Goal: Task Accomplishment & Management: Use online tool/utility

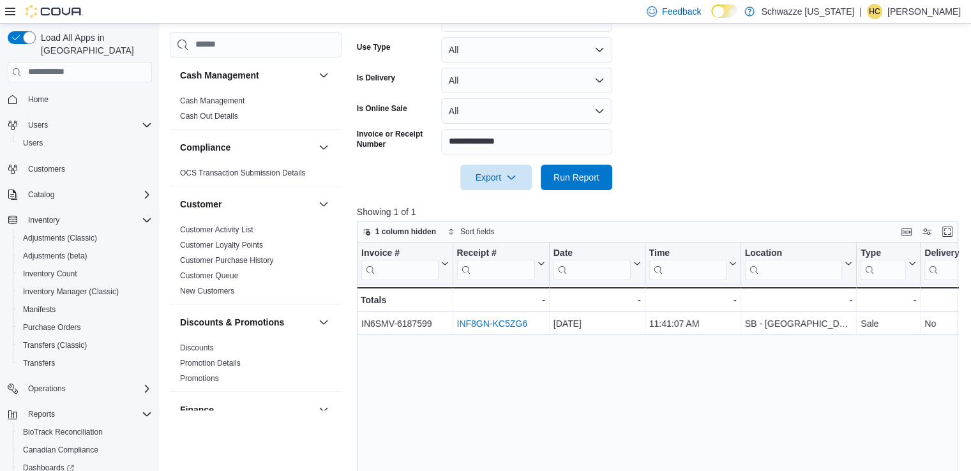
scroll to position [830, 0]
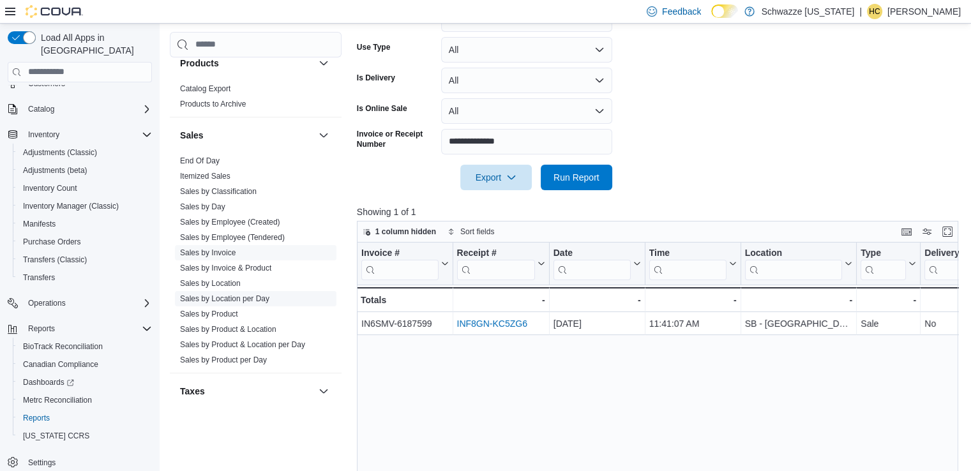
click at [246, 299] on link "Sales by Location per Day" at bounding box center [224, 298] width 89 height 9
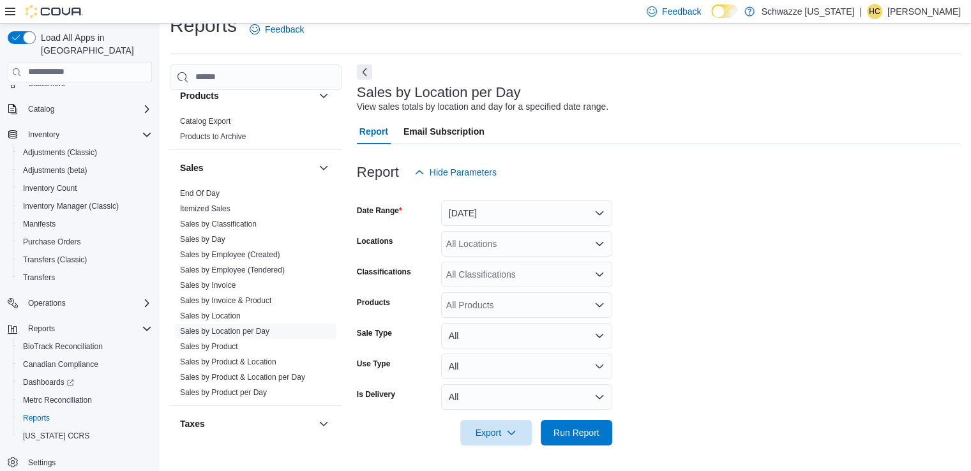
scroll to position [21, 0]
click at [494, 213] on button "[DATE]" at bounding box center [526, 213] width 171 height 26
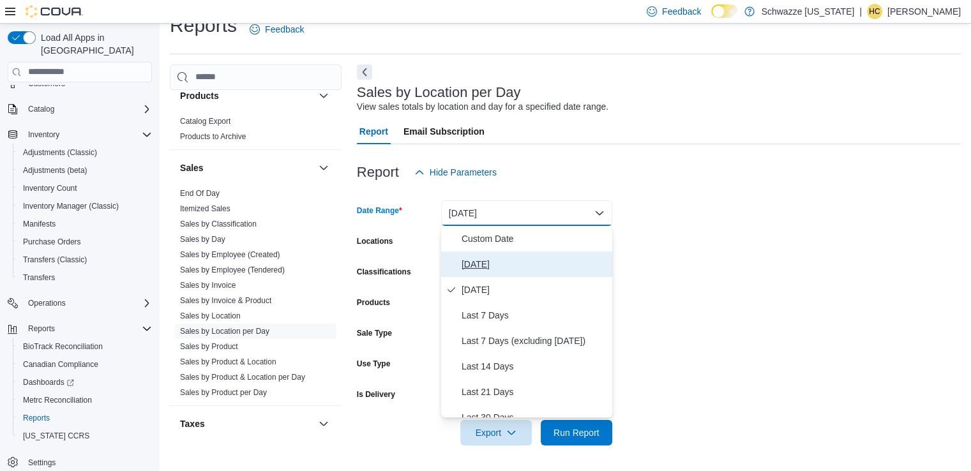
click at [488, 264] on span "[DATE]" at bounding box center [535, 264] width 146 height 15
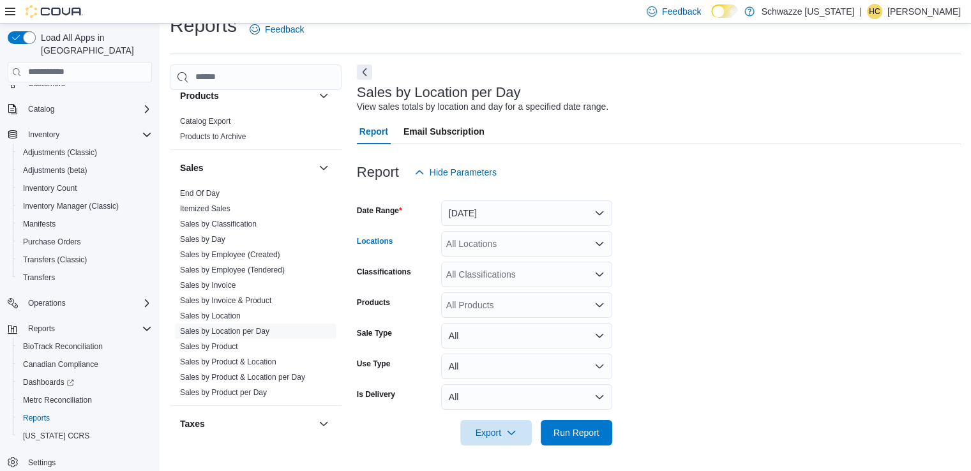
click at [487, 245] on div "All Locations" at bounding box center [526, 244] width 171 height 26
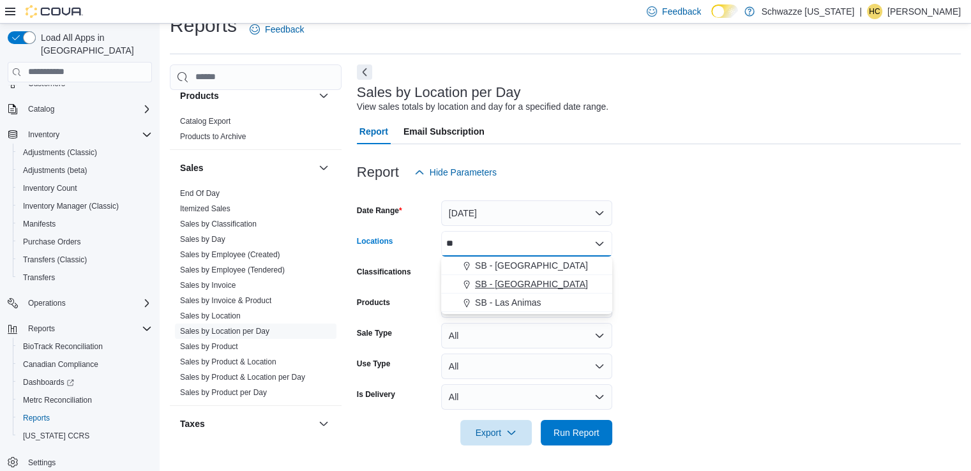
type input "**"
click at [513, 276] on button "SB - [GEOGRAPHIC_DATA]" at bounding box center [526, 284] width 171 height 19
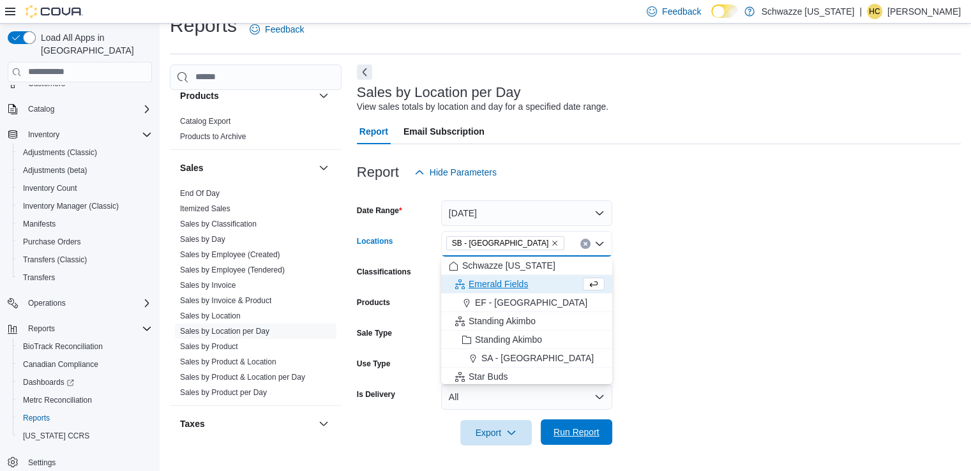
click at [569, 428] on span "Run Report" at bounding box center [577, 432] width 46 height 13
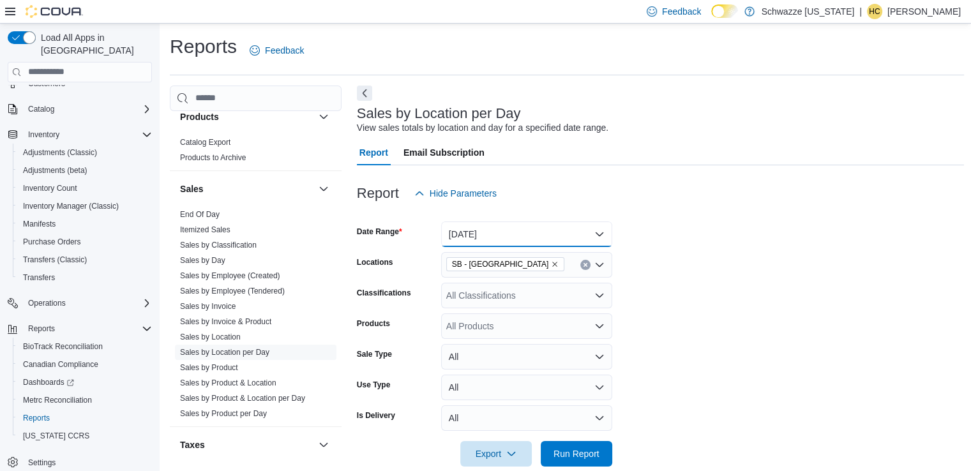
click at [499, 239] on button "[DATE]" at bounding box center [526, 235] width 171 height 26
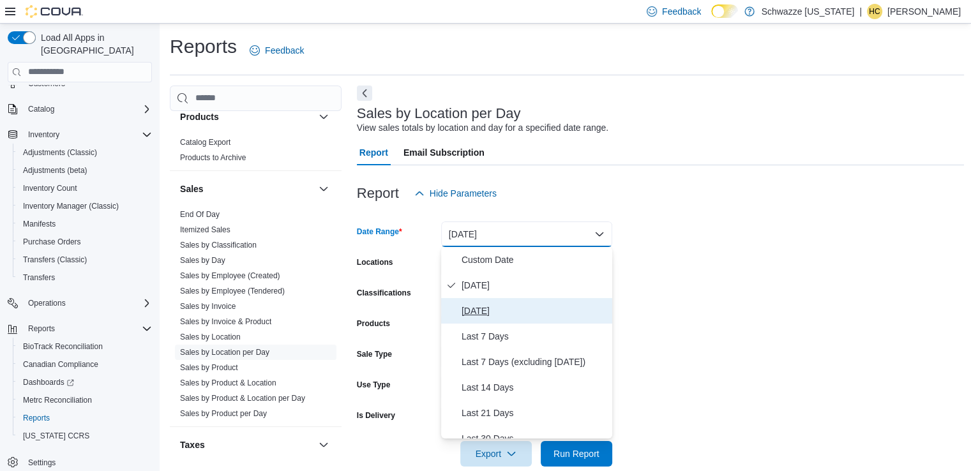
click at [486, 307] on span "[DATE]" at bounding box center [535, 310] width 146 height 15
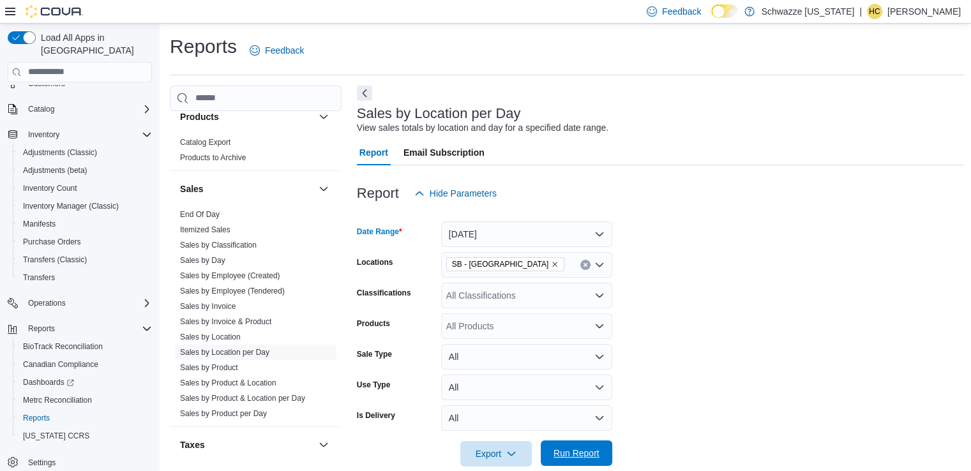
click at [584, 451] on span "Run Report" at bounding box center [577, 453] width 46 height 13
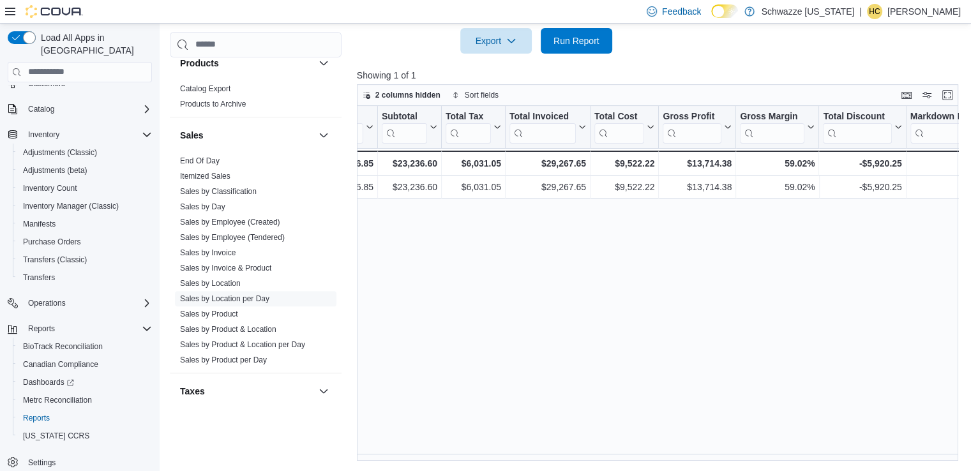
scroll to position [0, 524]
